Goal: Information Seeking & Learning: Learn about a topic

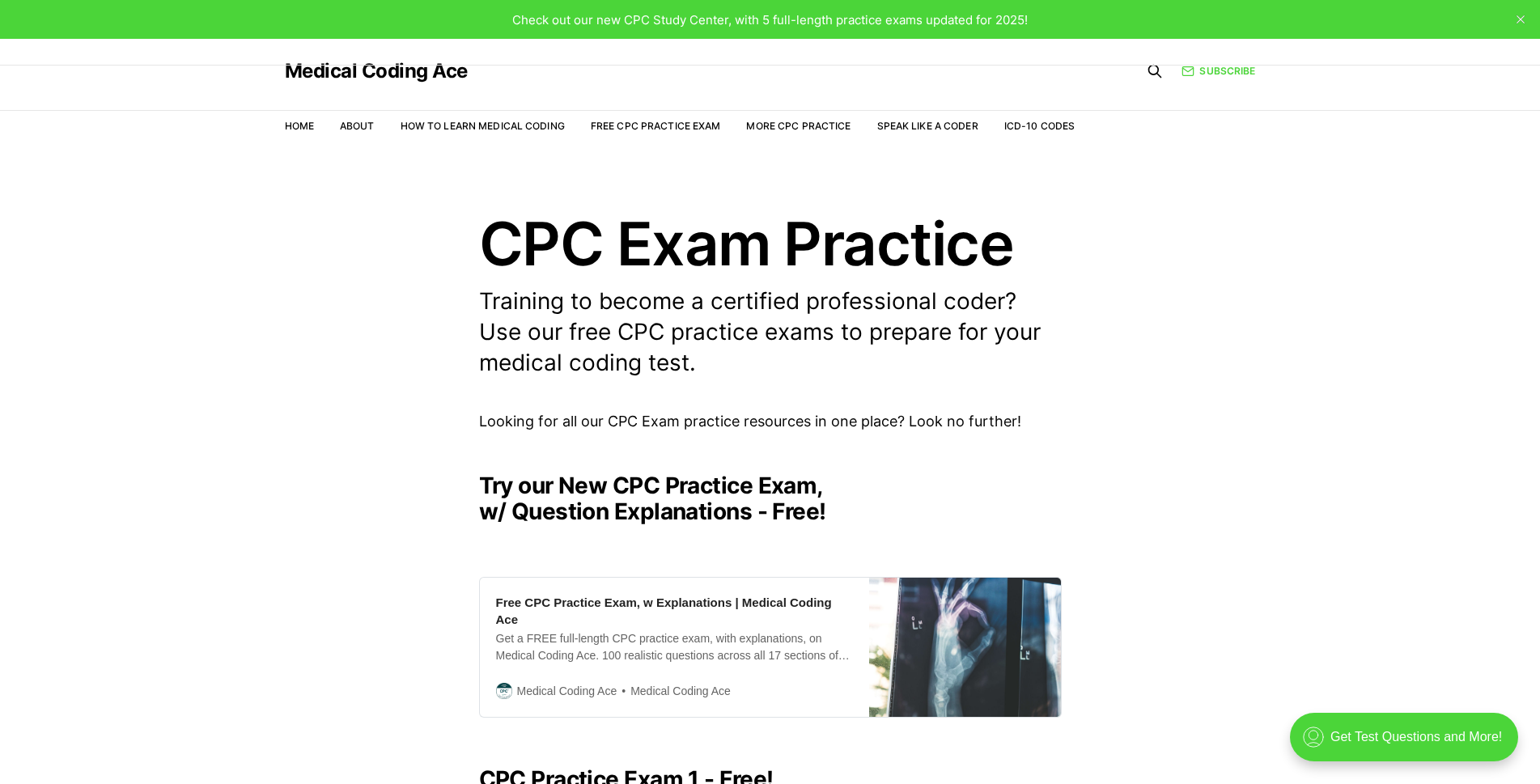
click at [1326, 312] on header "CPC Exam Practice Training to become a certified professional coder? Use our fr…" at bounding box center [770, 295] width 1540 height 164
click at [663, 123] on link "Free CPC Practice Exam" at bounding box center [656, 126] width 131 height 12
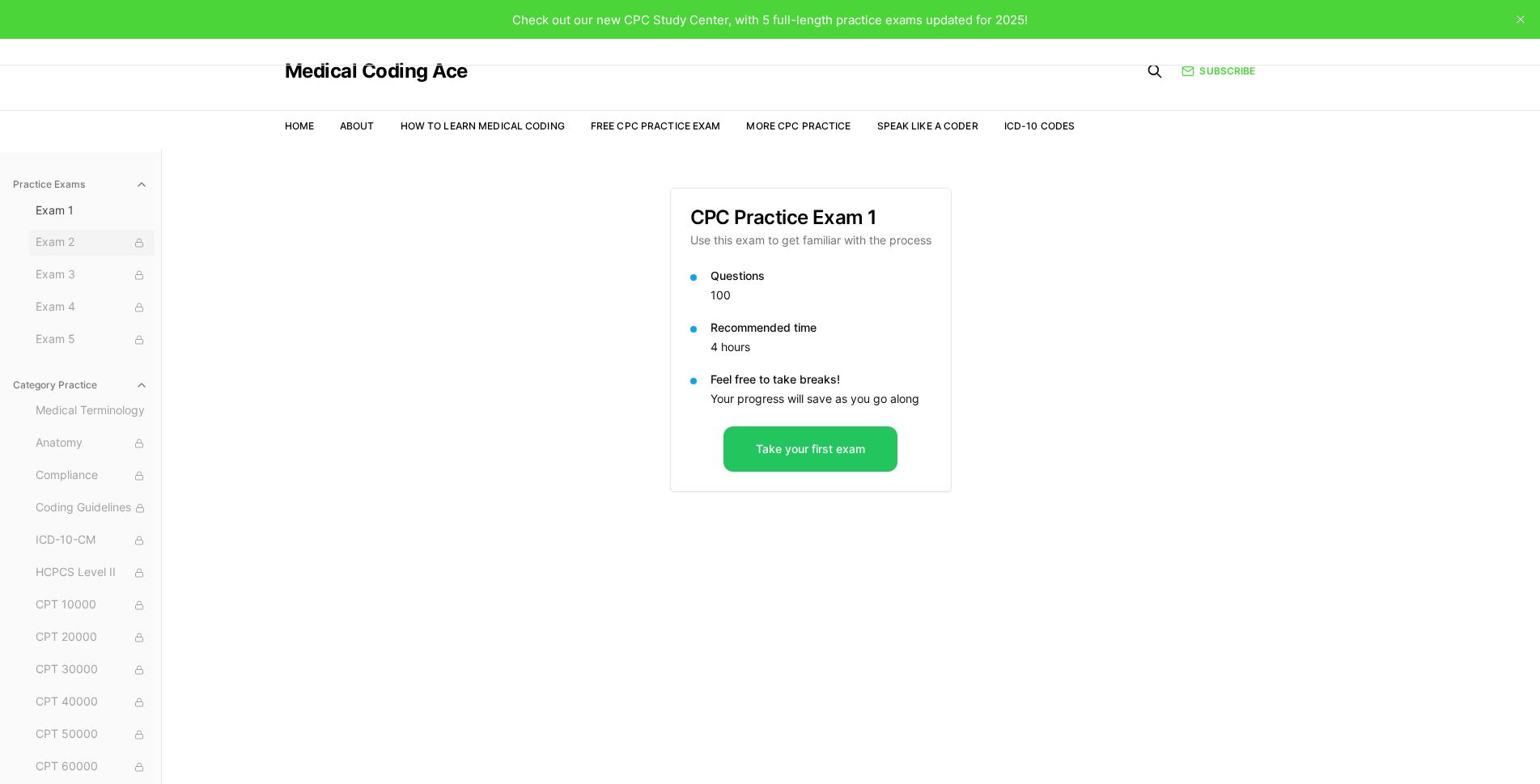
click at [55, 237] on span "Exam 2" at bounding box center [92, 243] width 113 height 18
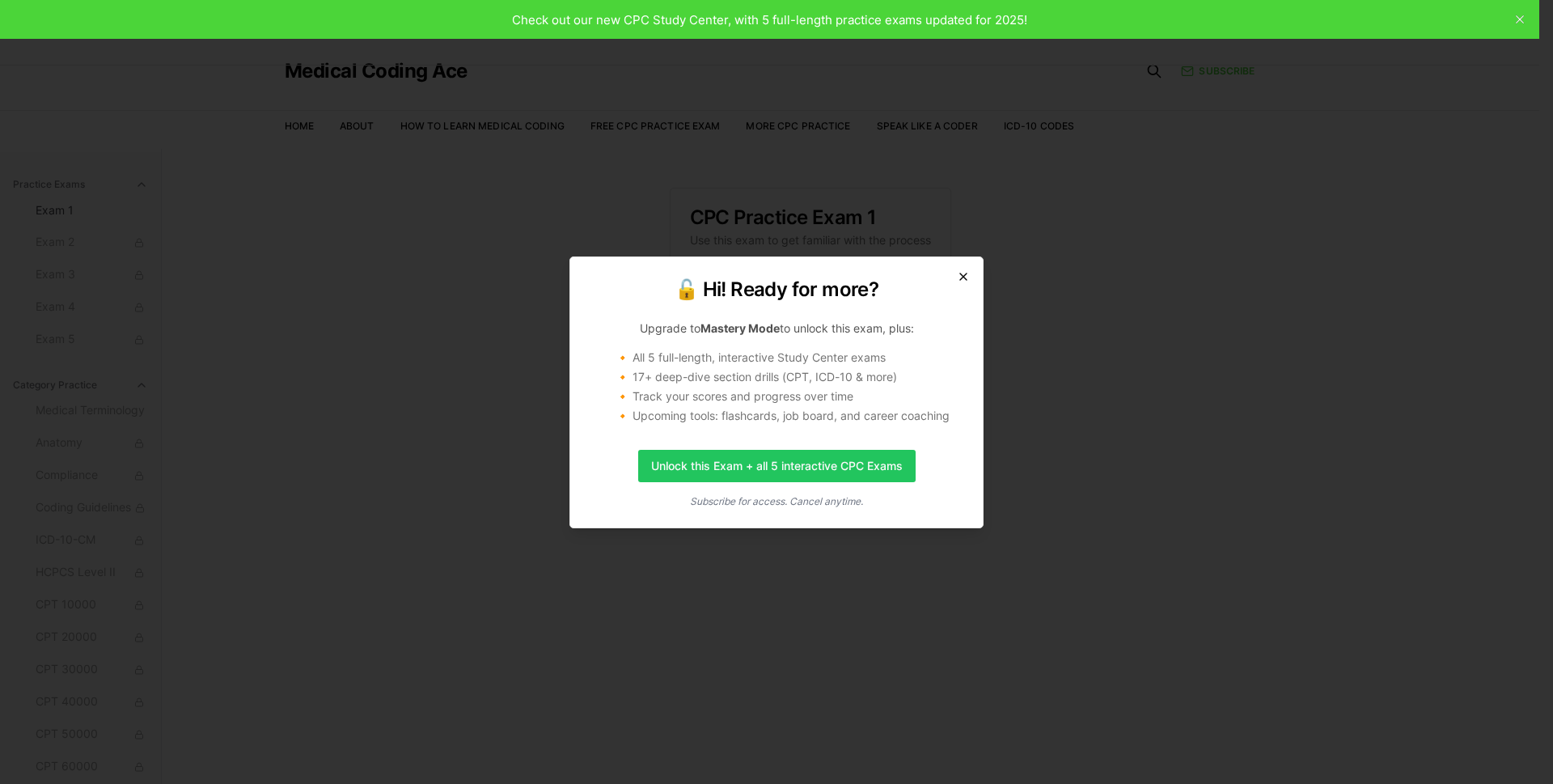
click at [969, 279] on icon "button" at bounding box center [963, 276] width 13 height 13
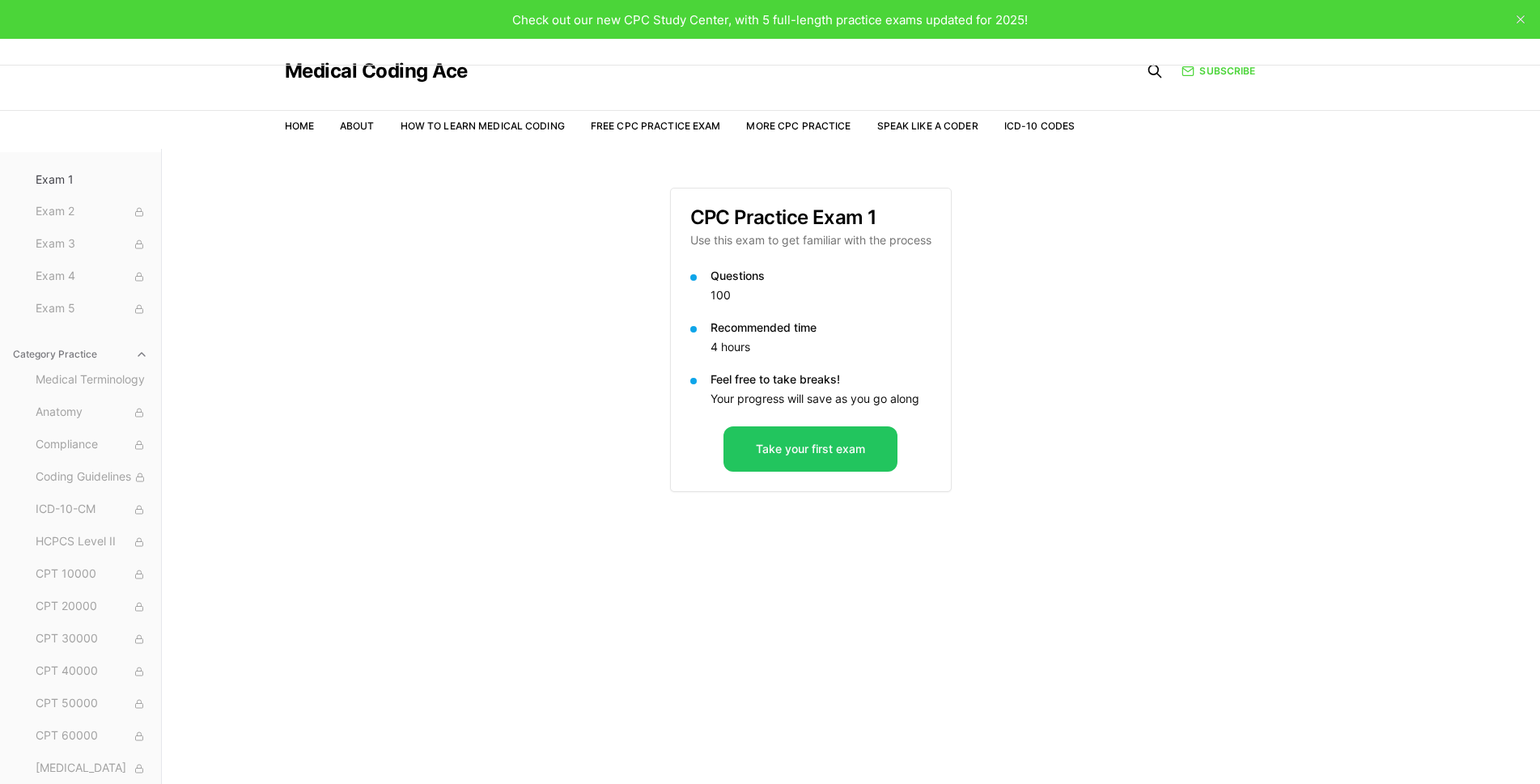
scroll to position [61, 0]
click at [75, 350] on span "Medical Terminology" at bounding box center [92, 351] width 113 height 18
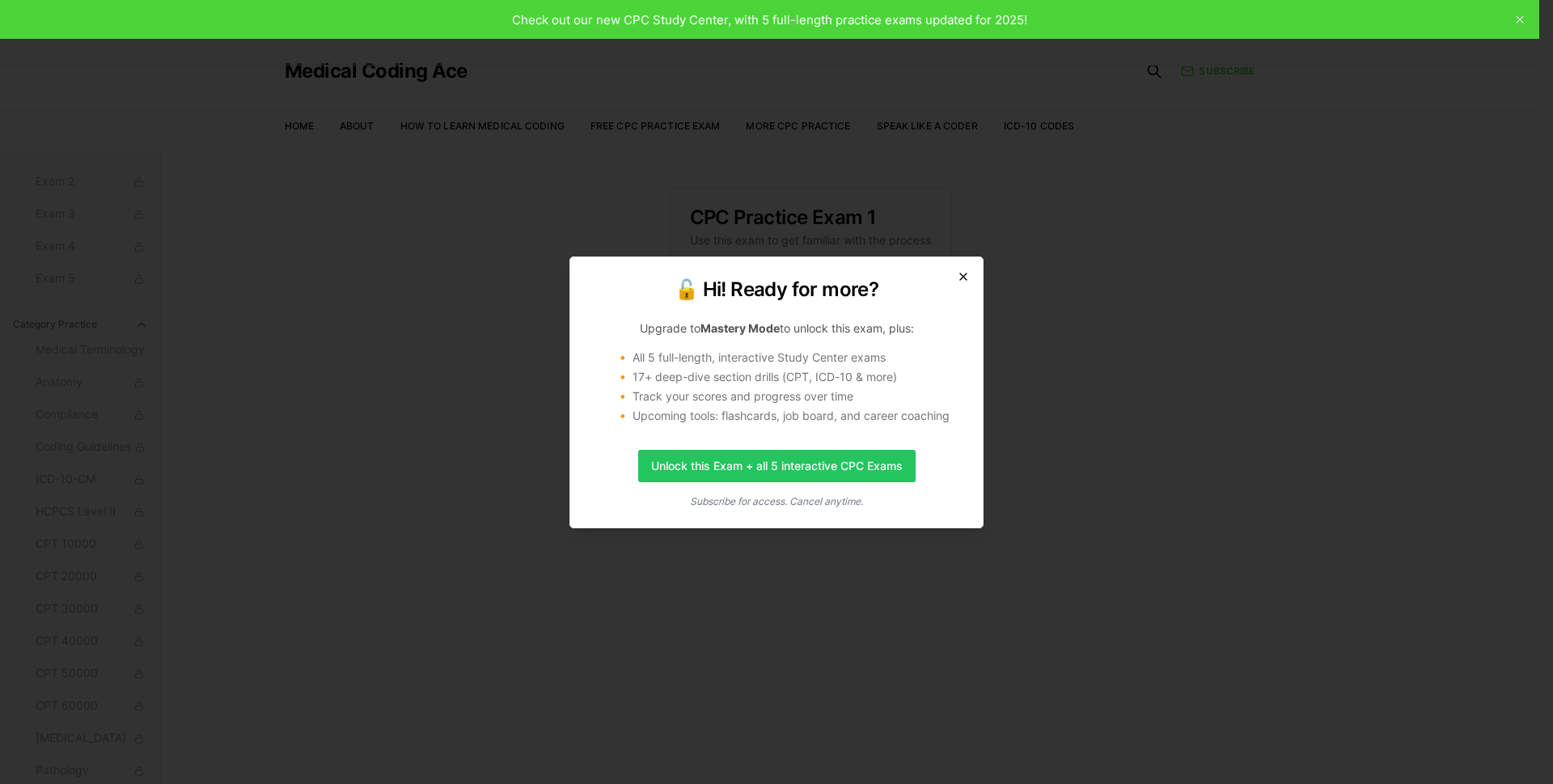
click at [967, 272] on icon "button" at bounding box center [963, 276] width 13 height 13
